Goal: Task Accomplishment & Management: Complete application form

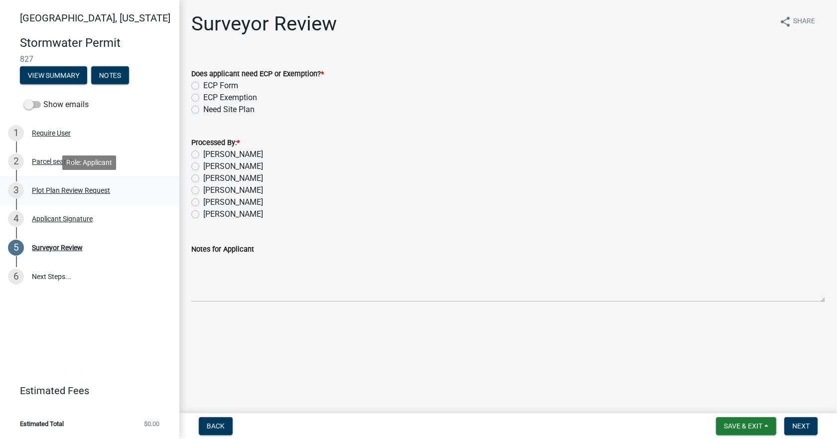
click at [84, 185] on div "3 Plot Plan Review Request" at bounding box center [85, 190] width 155 height 16
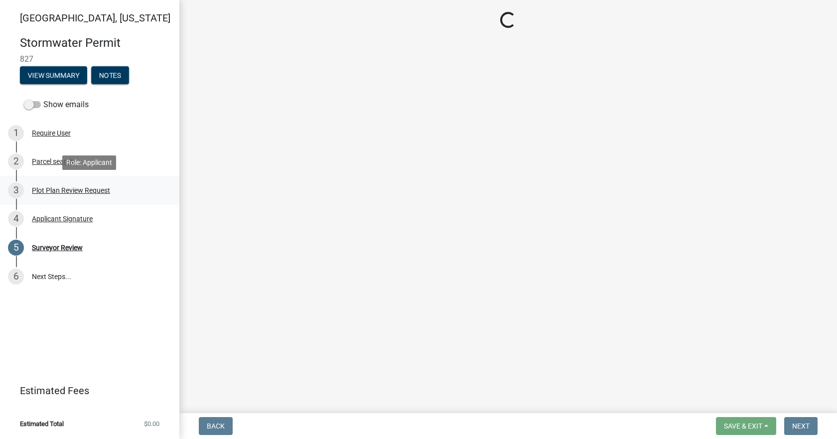
select select "b583a170-26d7-469b-a390-0aed4d149ee1"
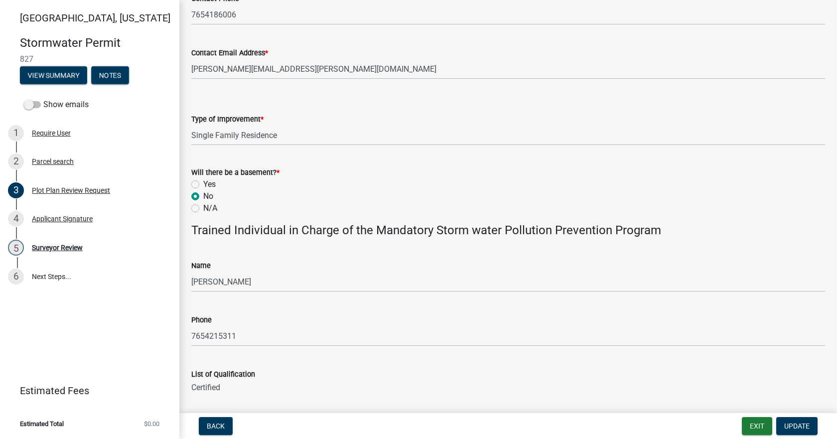
scroll to position [580, 0]
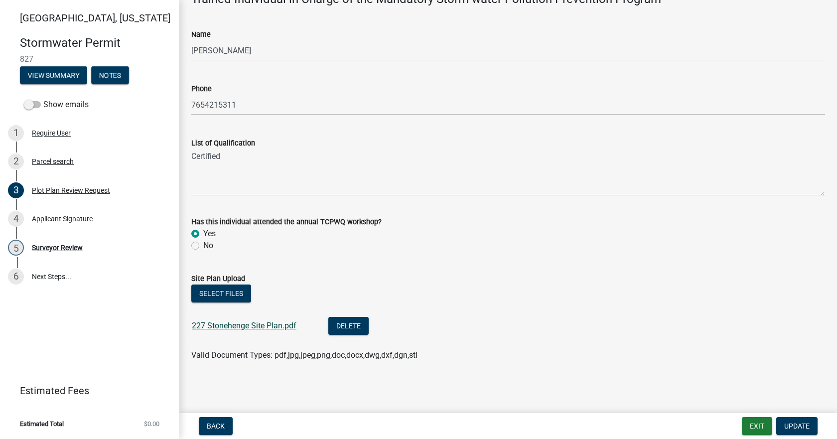
click at [262, 293] on link "227 Stonehenge Site Plan.pdf" at bounding box center [244, 325] width 105 height 9
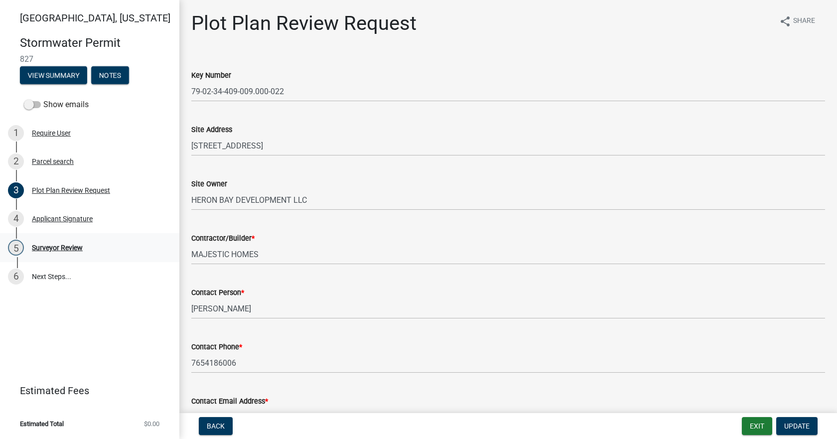
scroll to position [0, 0]
click at [71, 248] on div "Surveyor Review" at bounding box center [57, 247] width 51 height 7
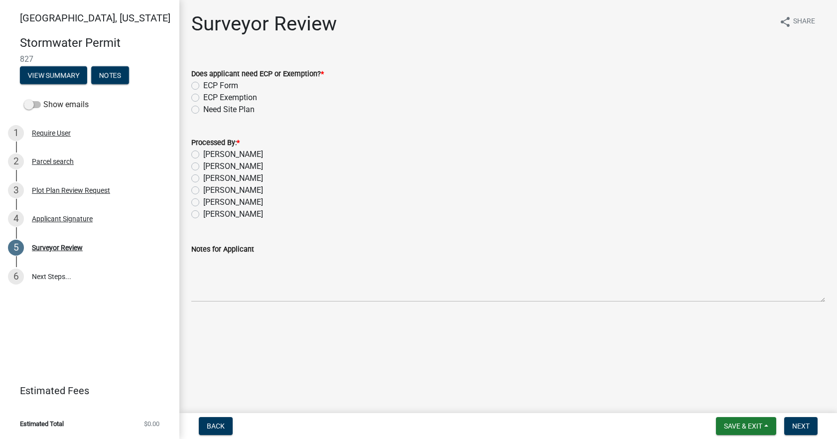
click at [211, 87] on label "ECP Form" at bounding box center [220, 86] width 35 height 12
click at [210, 86] on input "ECP Form" at bounding box center [206, 83] width 6 height 6
radio input "true"
click at [223, 154] on label "[PERSON_NAME]" at bounding box center [233, 155] width 60 height 12
click at [210, 154] on input "[PERSON_NAME]" at bounding box center [206, 152] width 6 height 6
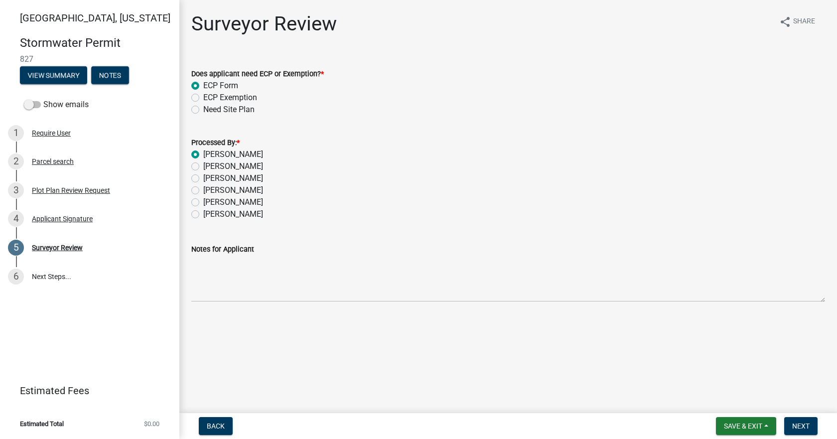
radio input "true"
click at [501, 293] on button "Next" at bounding box center [800, 426] width 33 height 18
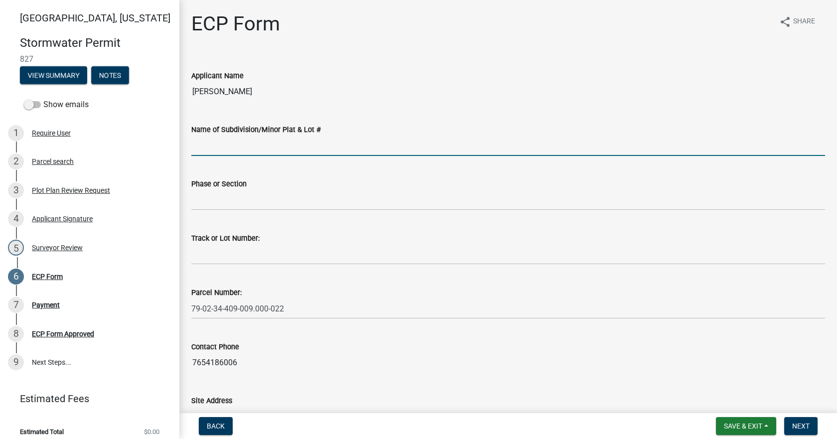
click at [270, 151] on input "Name of Subdivision/Minor Plat & Lot #" at bounding box center [508, 146] width 634 height 20
type input "Stonehenge PD"
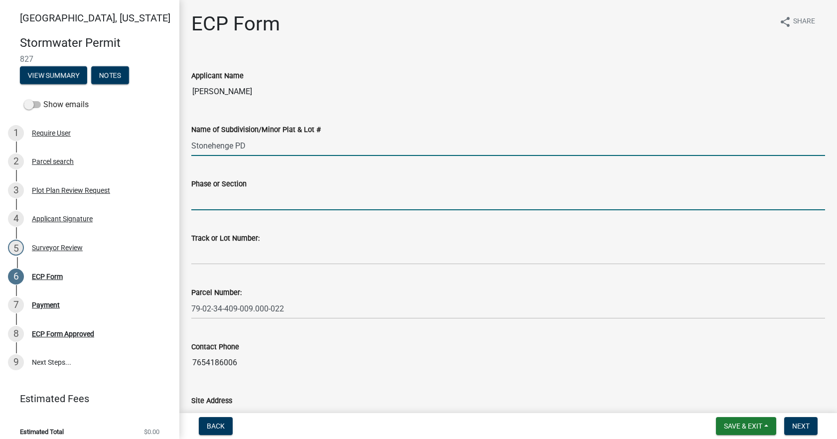
click at [256, 205] on input "Phase or Section" at bounding box center [508, 200] width 634 height 20
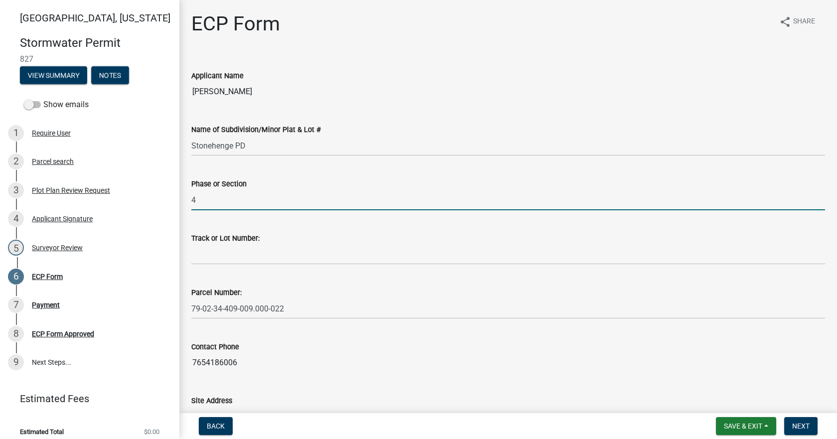
type input "4"
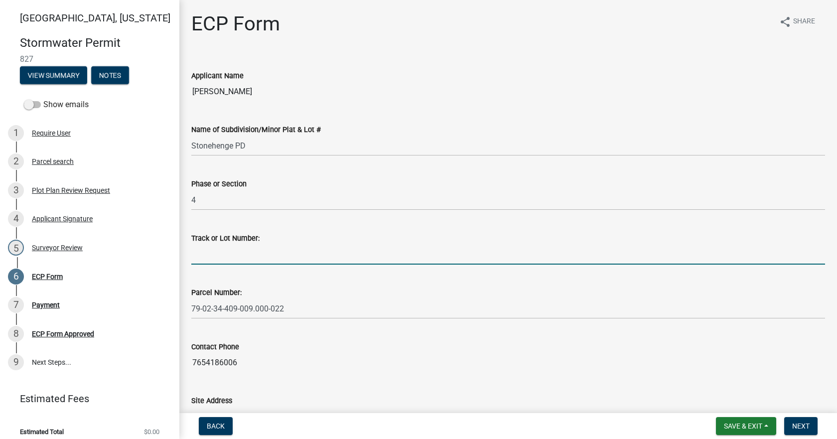
click at [223, 250] on input "Track or Lot Number:" at bounding box center [508, 254] width 634 height 20
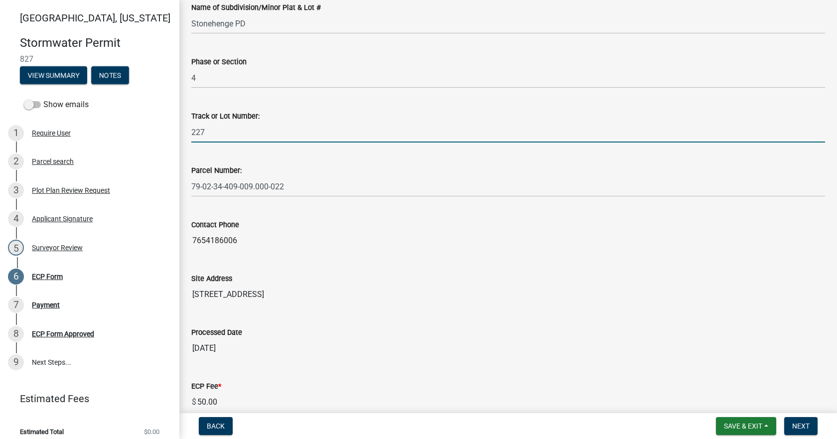
scroll to position [254, 0]
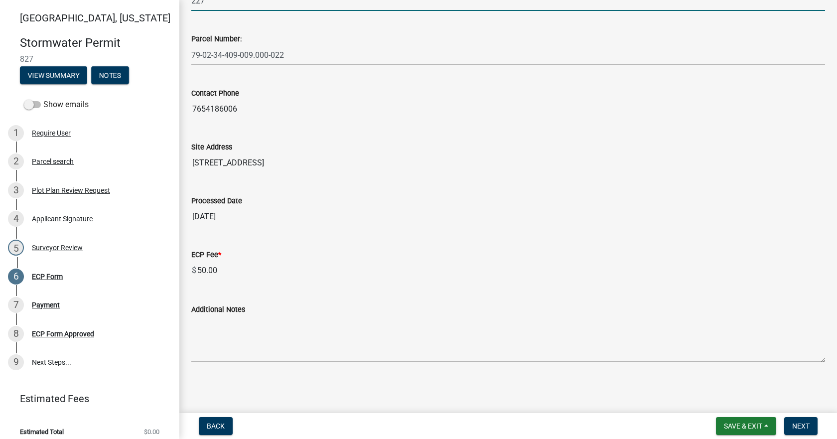
type input "227"
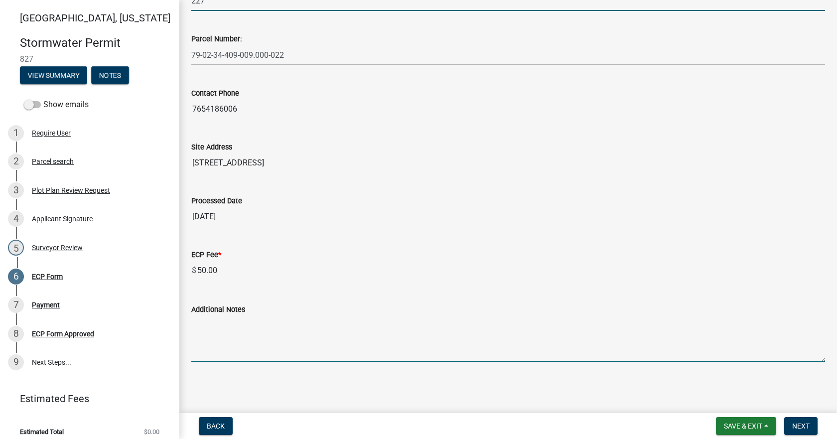
click at [274, 293] on textarea "Additional Notes" at bounding box center [508, 338] width 634 height 47
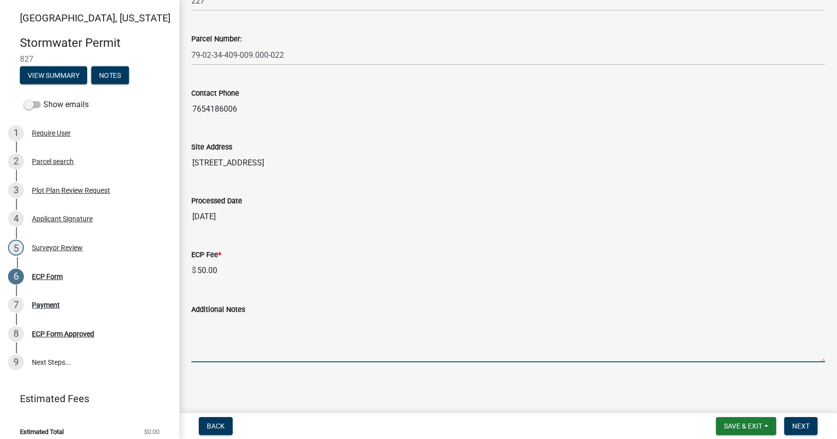
paste textarea "Install erosion control measures as shown on site plan. Keep streets clear of s…"
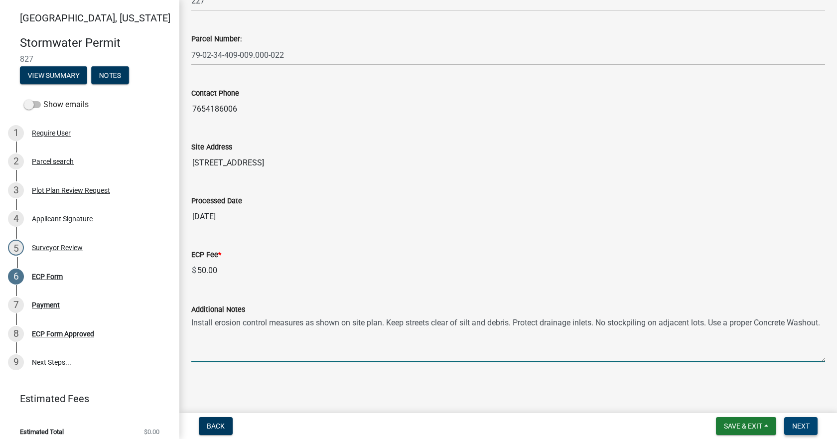
type textarea "Install erosion control measures as shown on site plan. Keep streets clear of s…"
click at [501, 293] on span "Next" at bounding box center [800, 426] width 17 height 8
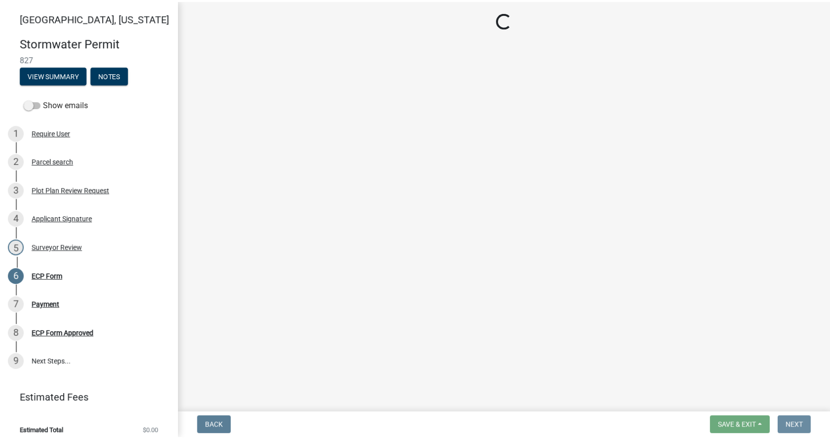
scroll to position [0, 0]
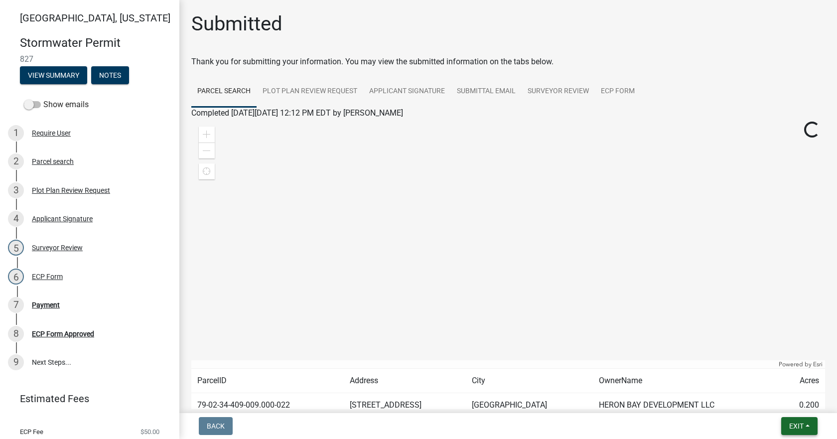
click at [501, 293] on button "Exit" at bounding box center [799, 426] width 36 height 18
click at [501, 293] on button "Save & Exit" at bounding box center [778, 400] width 80 height 24
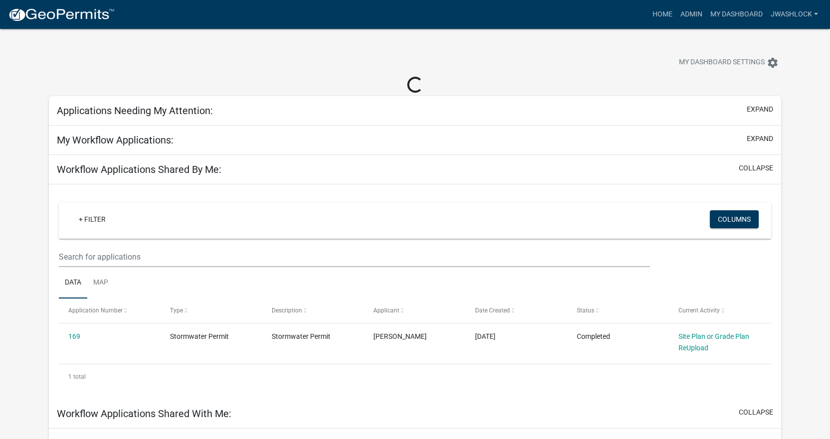
select select "3: 100"
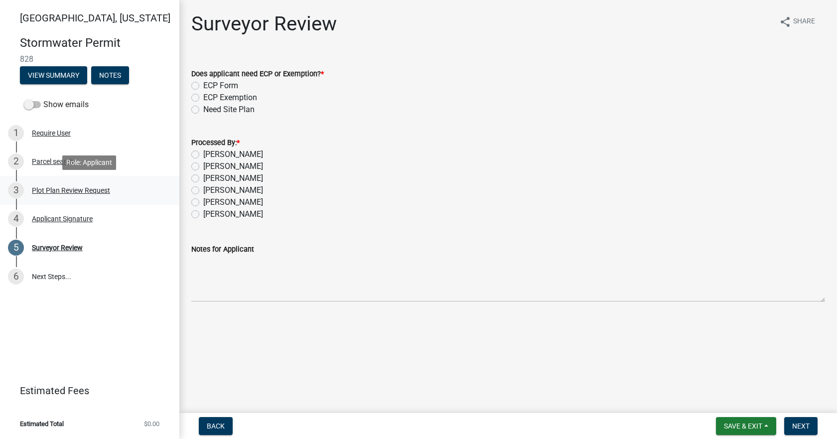
click at [83, 184] on div "3 Plot Plan Review Request" at bounding box center [85, 190] width 155 height 16
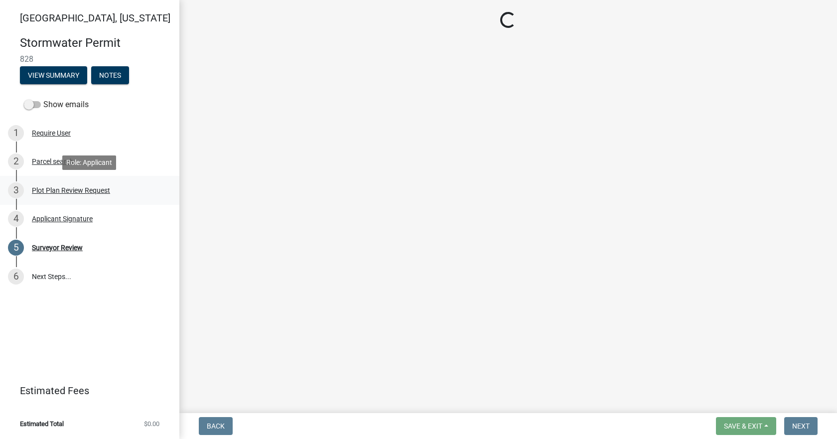
select select "b583a170-26d7-469b-a390-0aed4d149ee1"
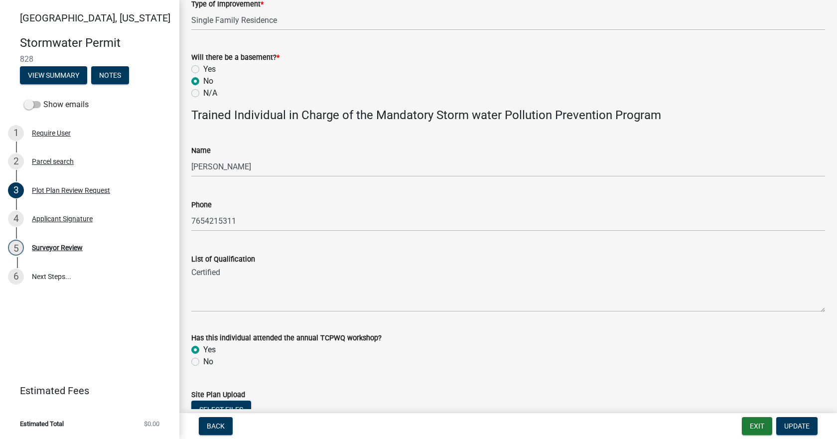
scroll to position [580, 0]
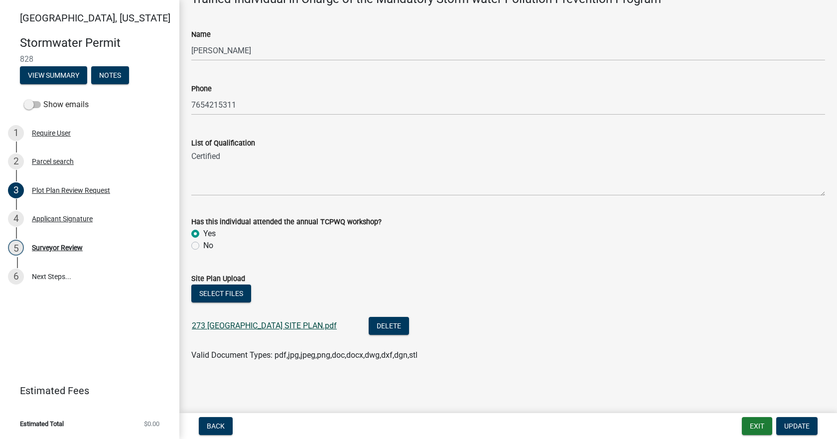
click at [280, 327] on link "273 [GEOGRAPHIC_DATA] SITE PLAN.pdf" at bounding box center [264, 325] width 145 height 9
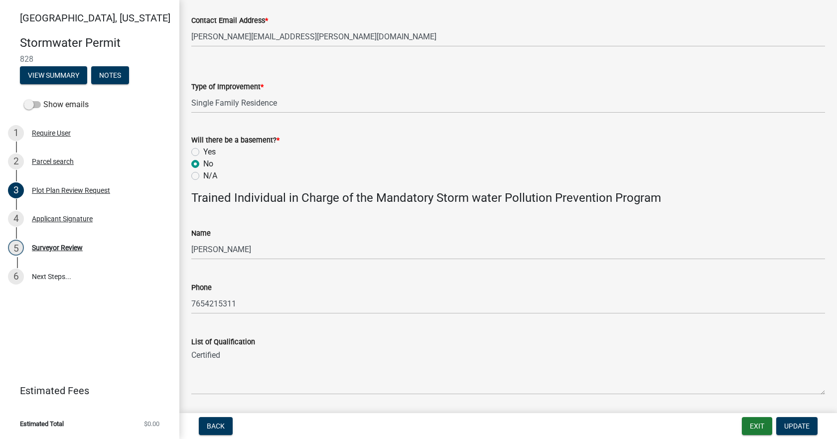
scroll to position [381, 0]
click at [66, 249] on div "Surveyor Review" at bounding box center [57, 247] width 51 height 7
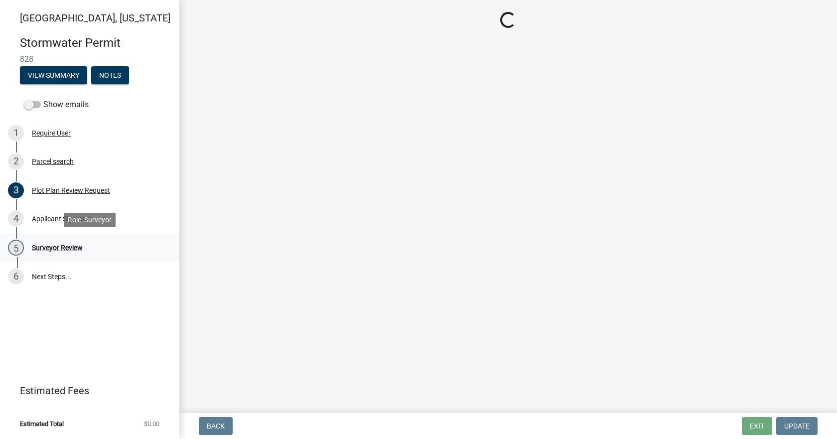
scroll to position [0, 0]
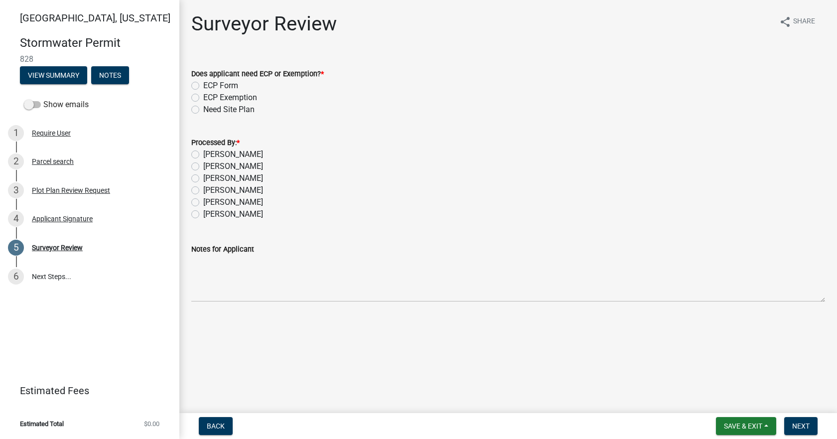
click at [203, 154] on label "[PERSON_NAME]" at bounding box center [233, 155] width 60 height 12
click at [203, 154] on input "[PERSON_NAME]" at bounding box center [206, 152] width 6 height 6
radio input "true"
click at [203, 83] on label "ECP Form" at bounding box center [220, 86] width 35 height 12
click at [203, 83] on input "ECP Form" at bounding box center [206, 83] width 6 height 6
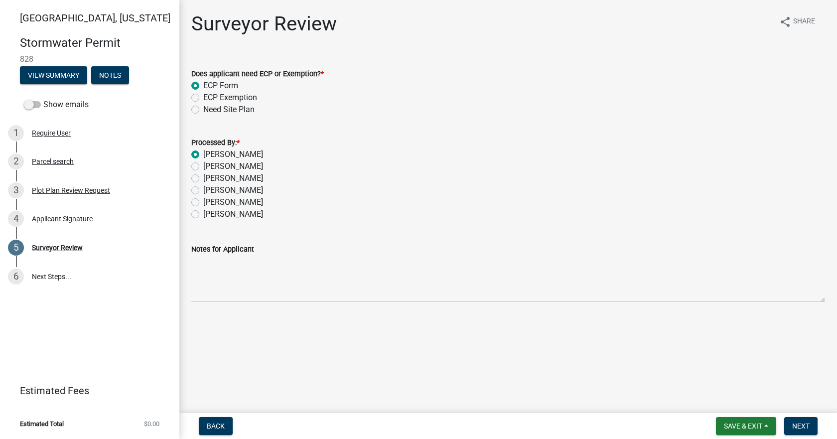
radio input "true"
click at [805, 427] on span "Next" at bounding box center [800, 426] width 17 height 8
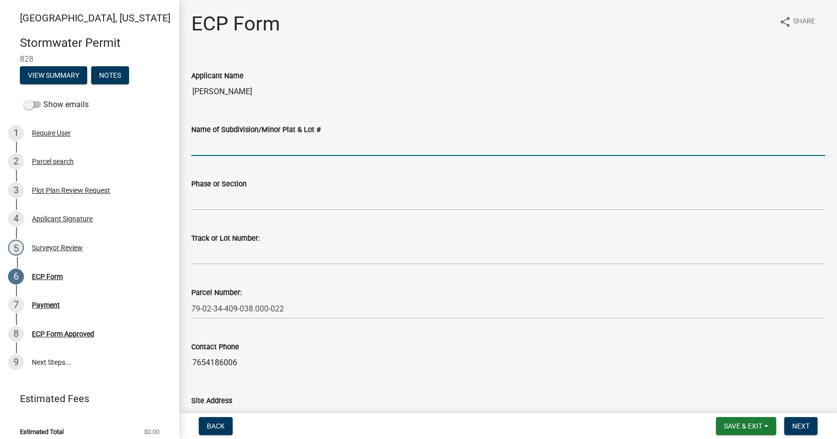
click at [285, 143] on input "Name of Subdivision/Minor Plat & Lot #" at bounding box center [508, 146] width 634 height 20
type input "Stonehenge PD"
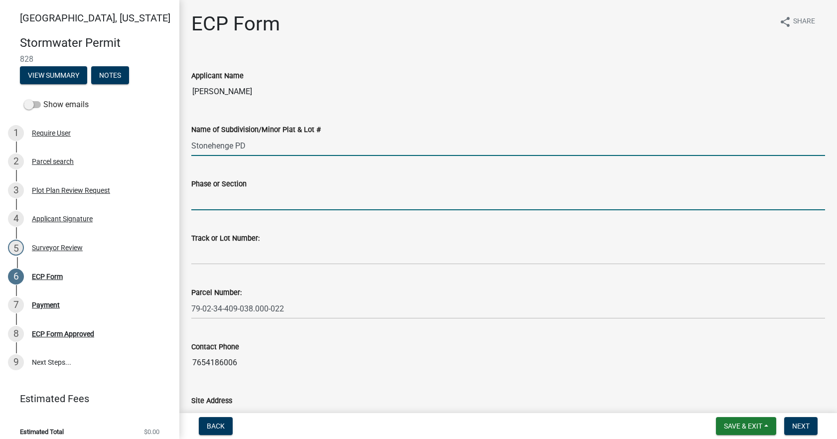
click at [273, 205] on input "Phase or Section" at bounding box center [508, 200] width 634 height 20
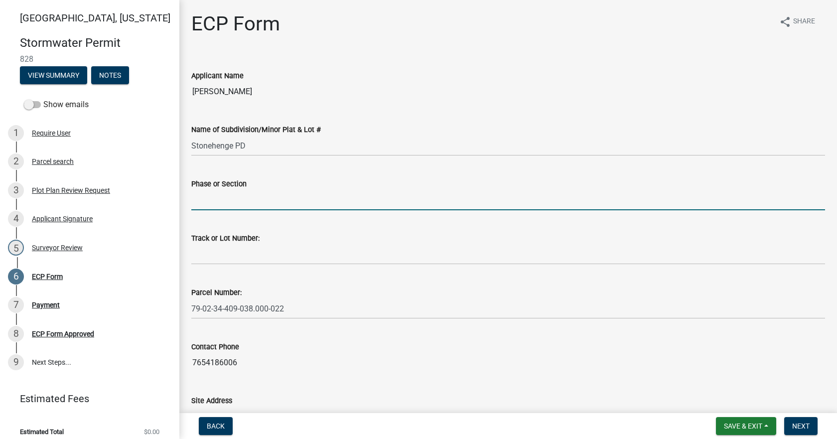
type input "4"
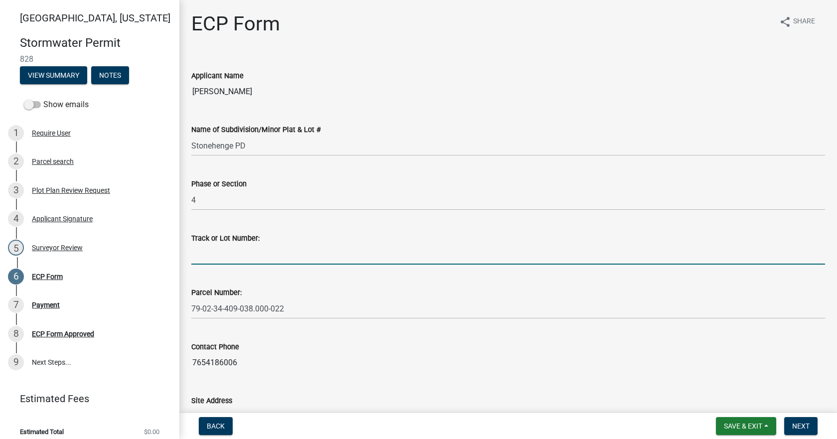
click at [228, 250] on input "Track or Lot Number:" at bounding box center [508, 254] width 634 height 20
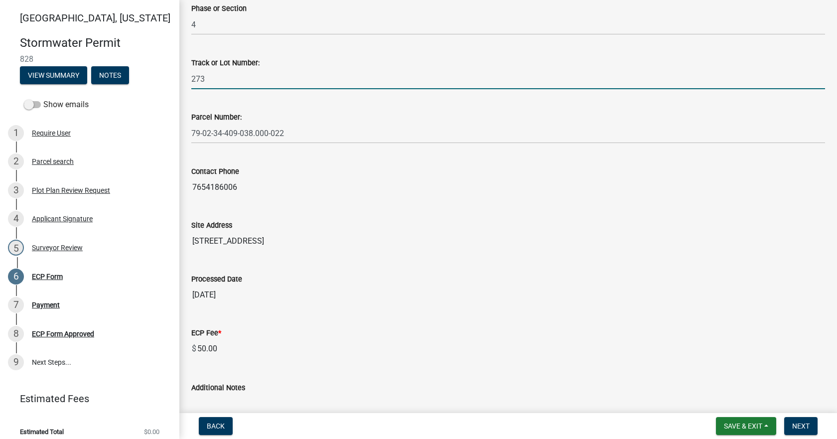
scroll to position [254, 0]
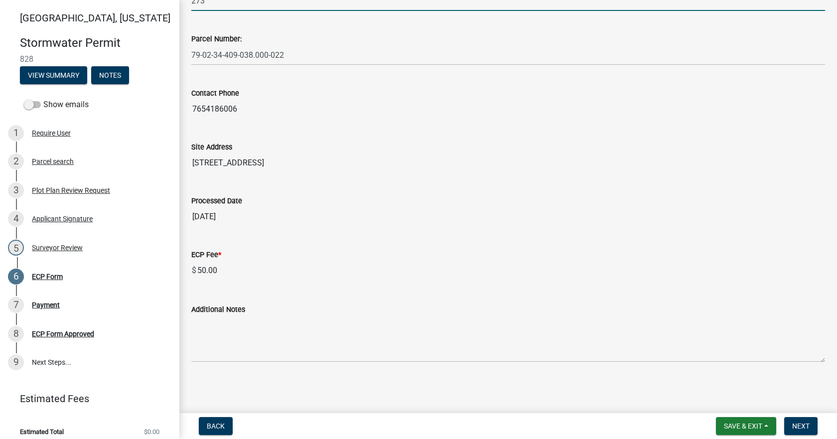
type input "273"
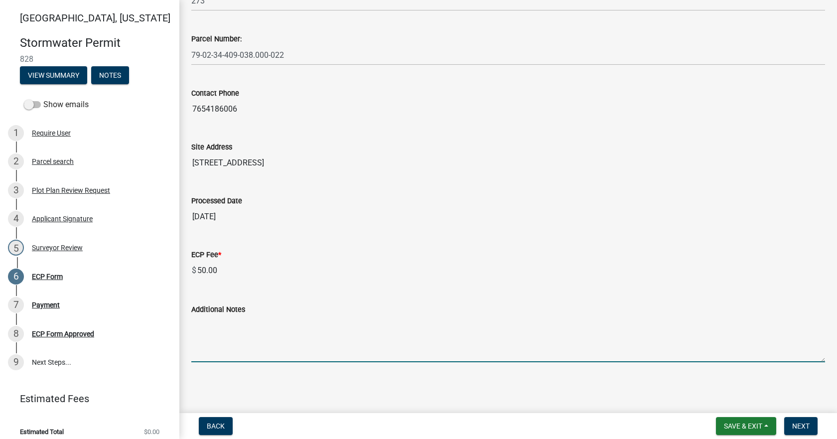
click at [264, 319] on textarea "Additional Notes" at bounding box center [508, 338] width 634 height 47
paste textarea "Install erosion control measures as shown on site plan. Keep streets clear of s…"
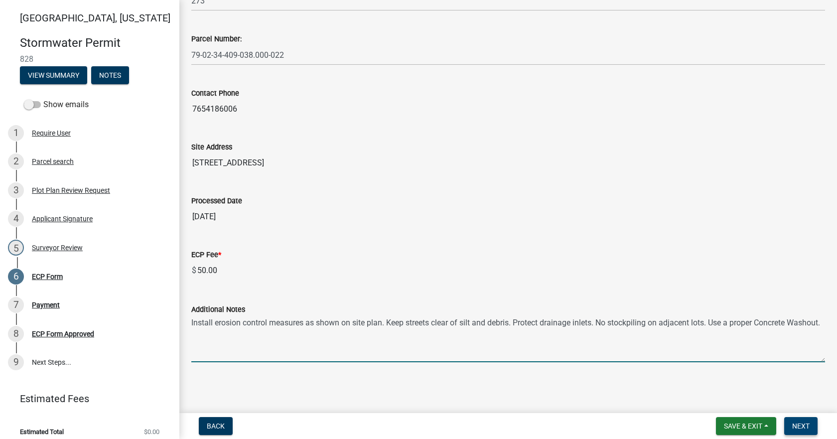
type textarea "Install erosion control measures as shown on site plan. Keep streets clear of s…"
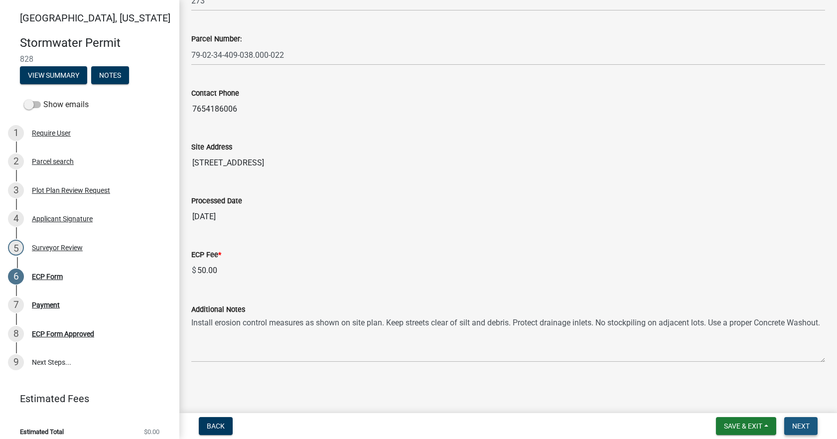
click at [789, 422] on button "Next" at bounding box center [800, 426] width 33 height 18
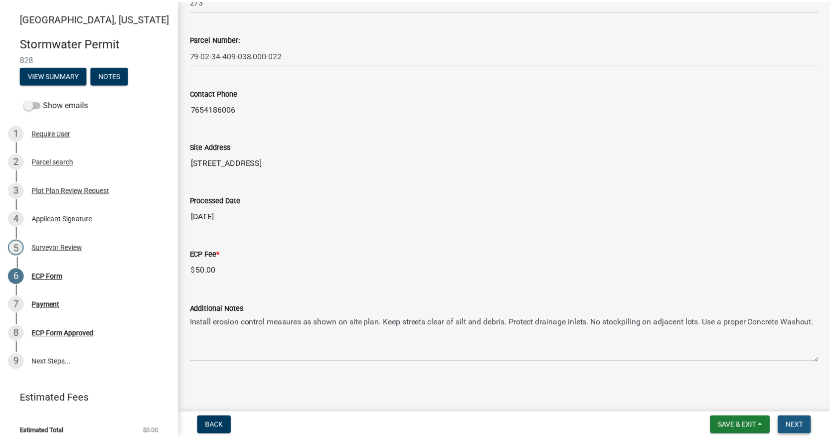
scroll to position [0, 0]
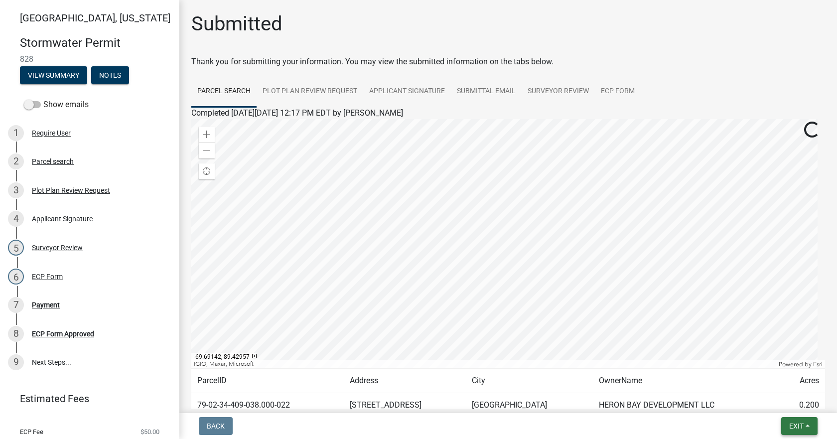
click at [802, 420] on button "Exit" at bounding box center [799, 426] width 36 height 18
click at [798, 399] on button "Save & Exit" at bounding box center [778, 400] width 80 height 24
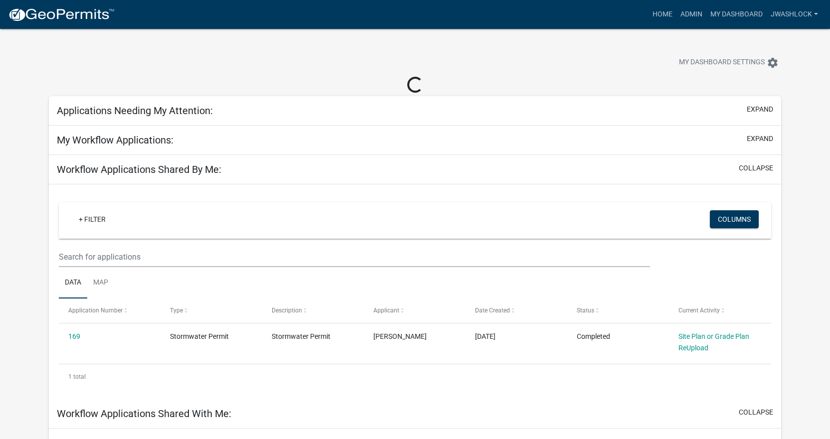
select select "3: 100"
